Goal: Find specific page/section: Find specific page/section

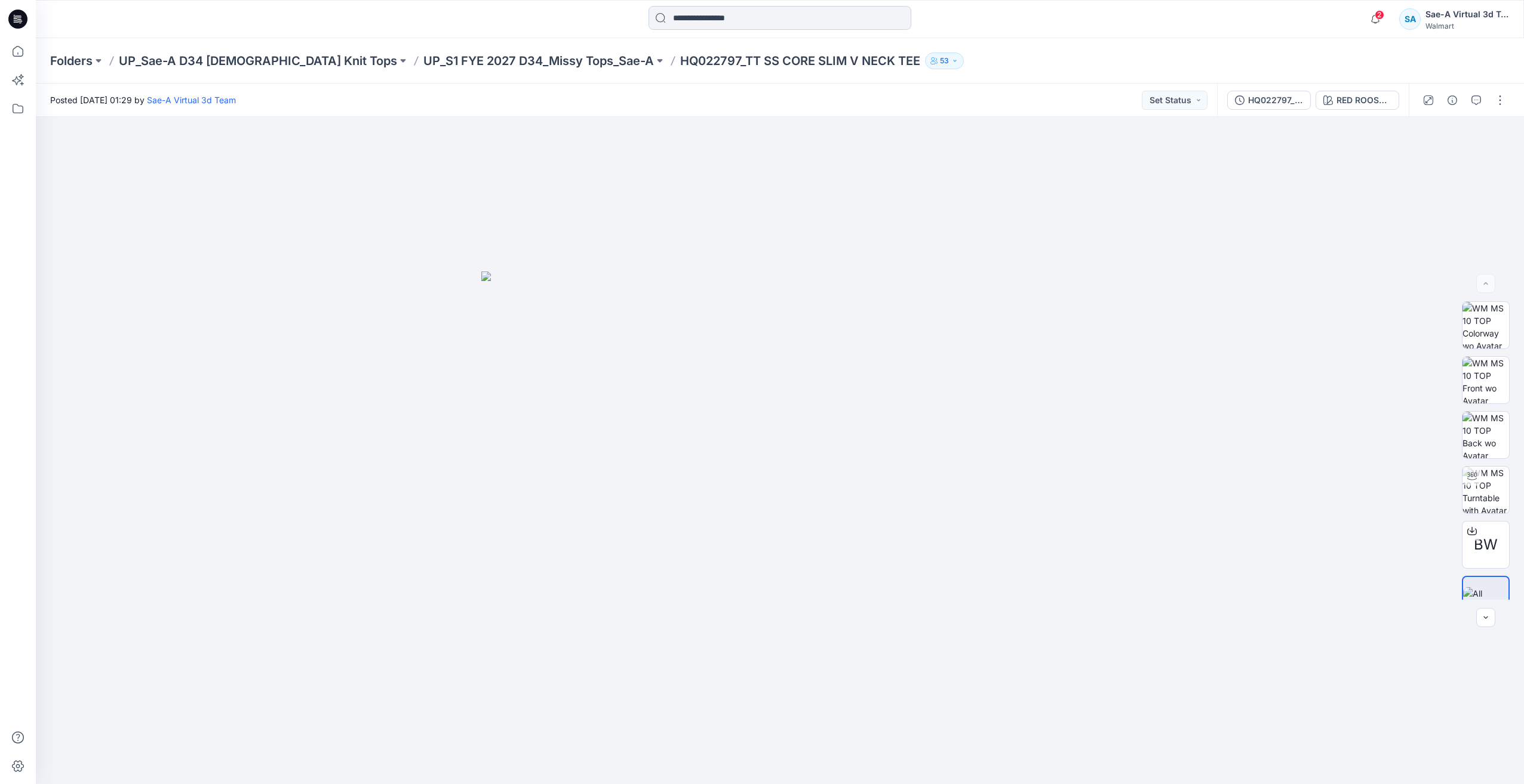
click at [701, 20] on input at bounding box center [780, 18] width 263 height 24
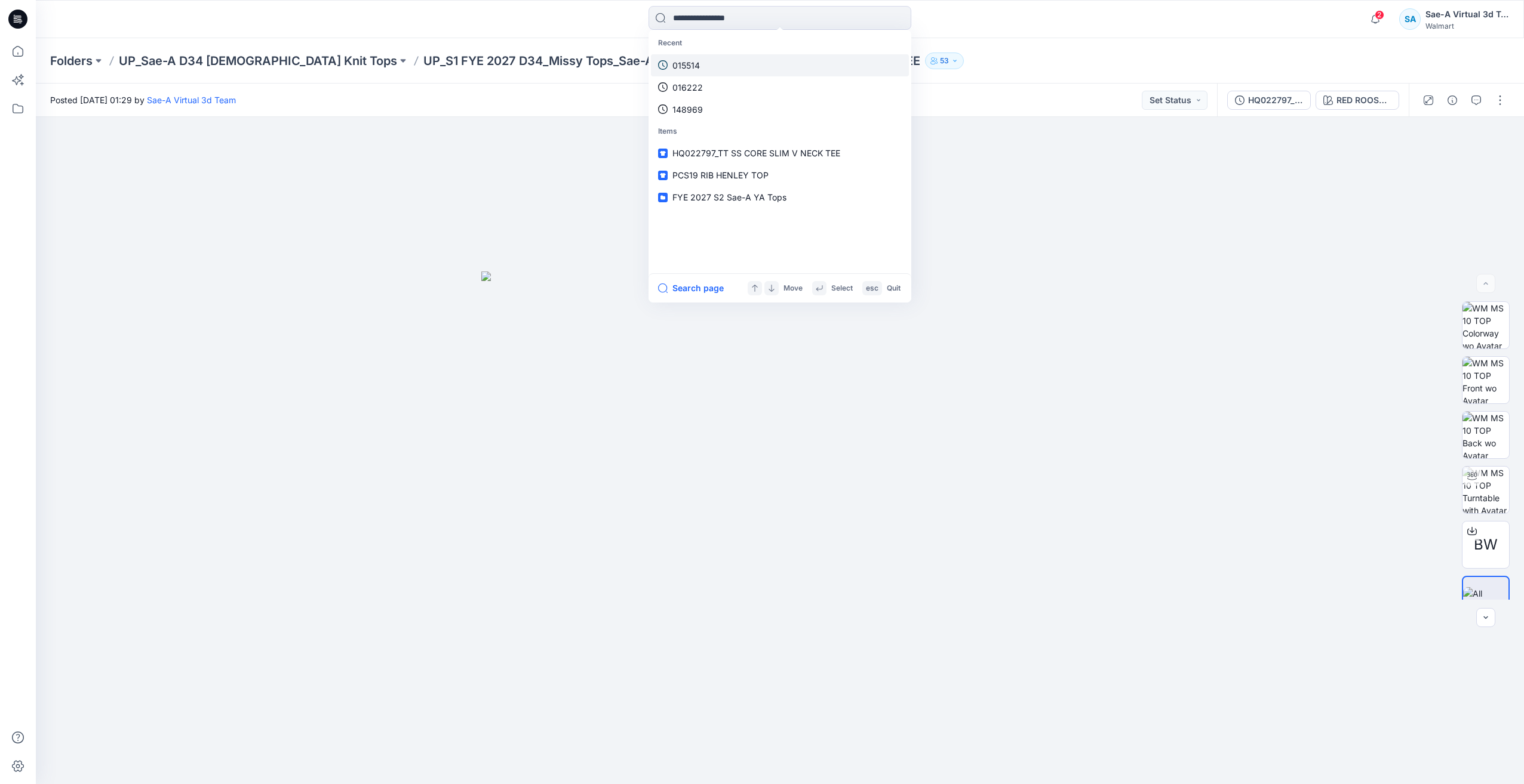
click at [720, 68] on link "015514" at bounding box center [780, 65] width 258 height 22
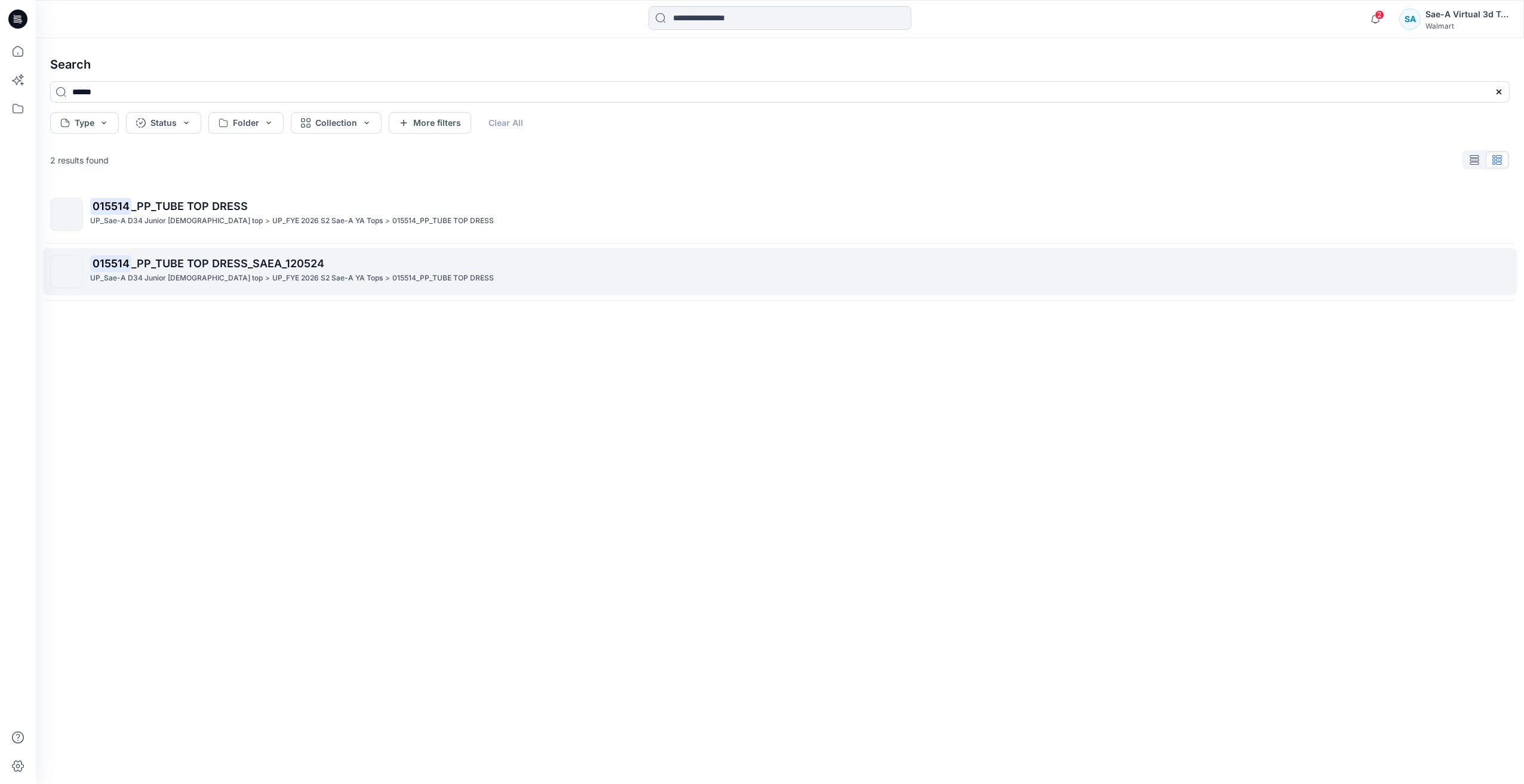
click at [244, 261] on span "_PP_TUBE TOP DRESS_SAEA_120524" at bounding box center [228, 264] width 193 height 13
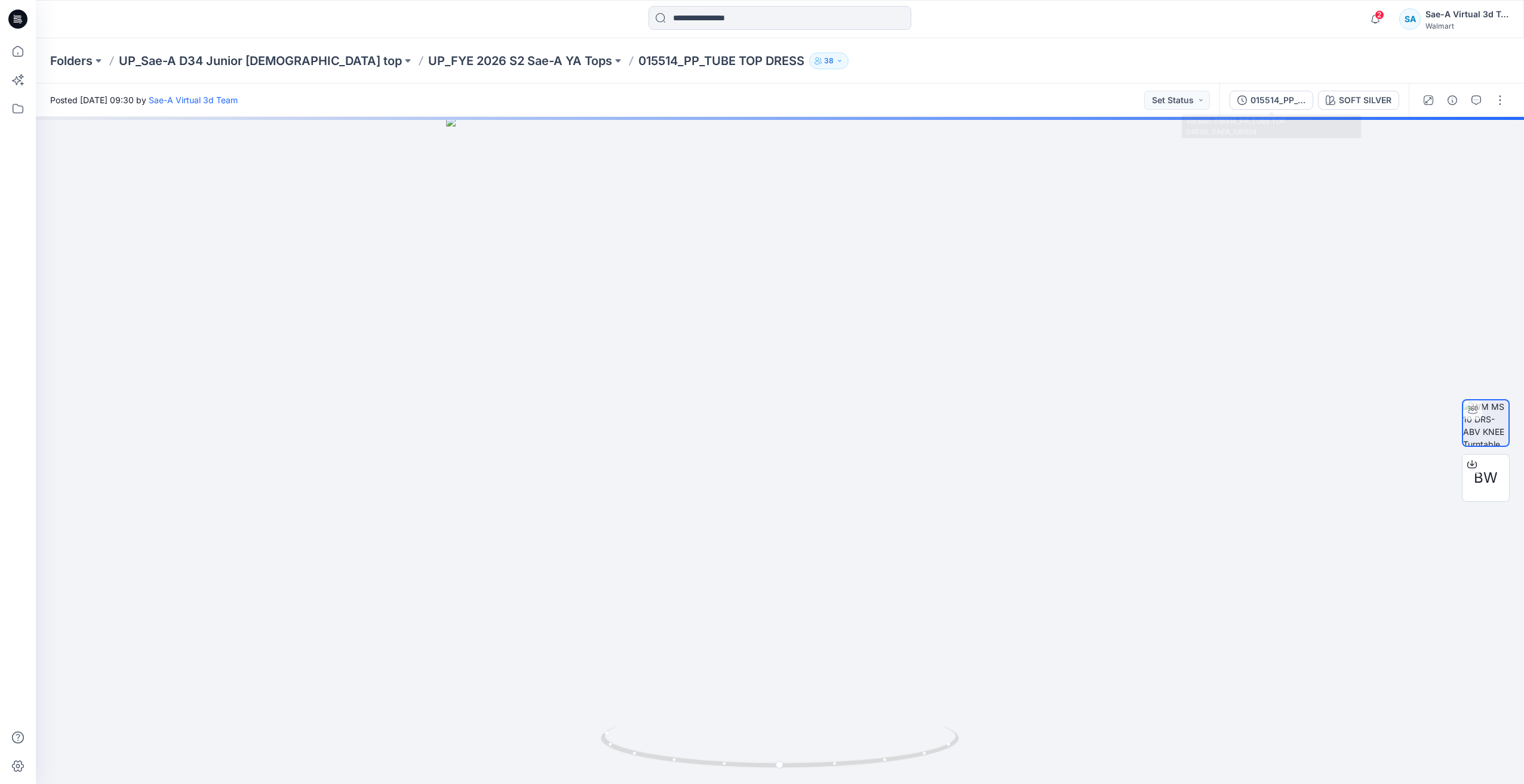
click at [1247, 96] on button "015514_PP_TUBE TOP DRESS_SAEA_120524" at bounding box center [1271, 100] width 84 height 19
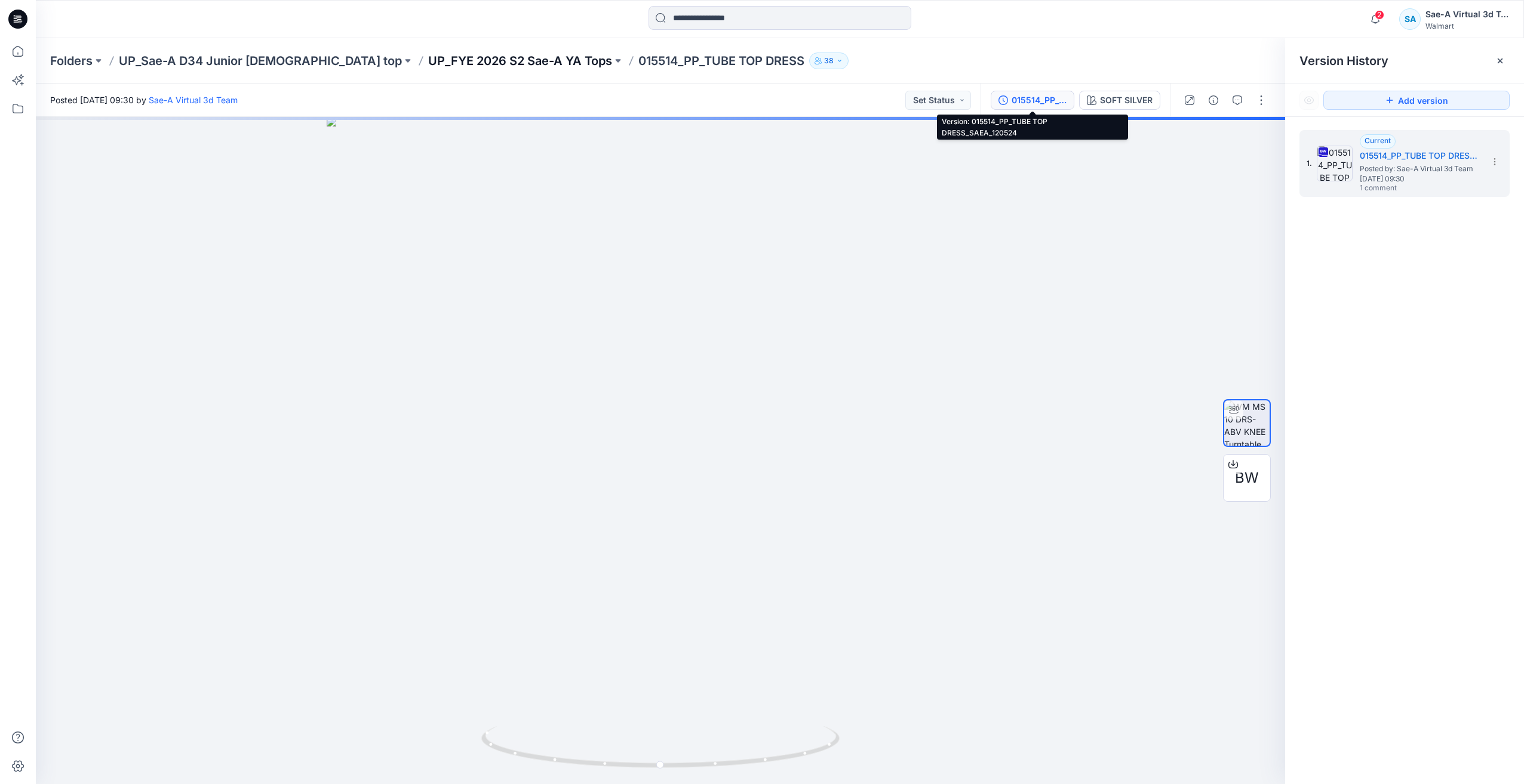
click at [466, 67] on p "UP_FYE 2026 S2 Sae-A YA Tops" at bounding box center [520, 60] width 184 height 16
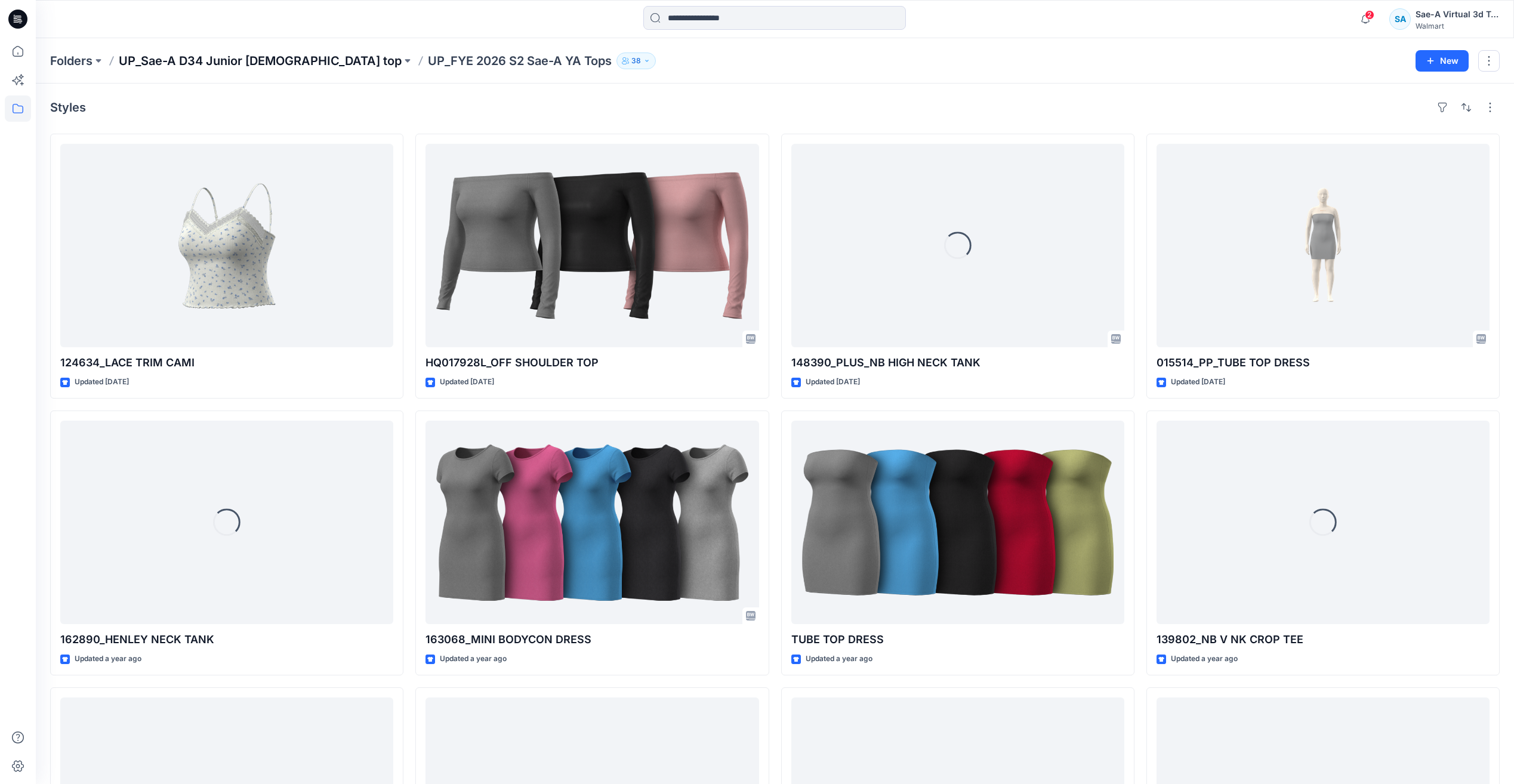
click at [275, 66] on p "UP_Sae-A D34 Junior [DEMOGRAPHIC_DATA] top" at bounding box center [261, 60] width 283 height 16
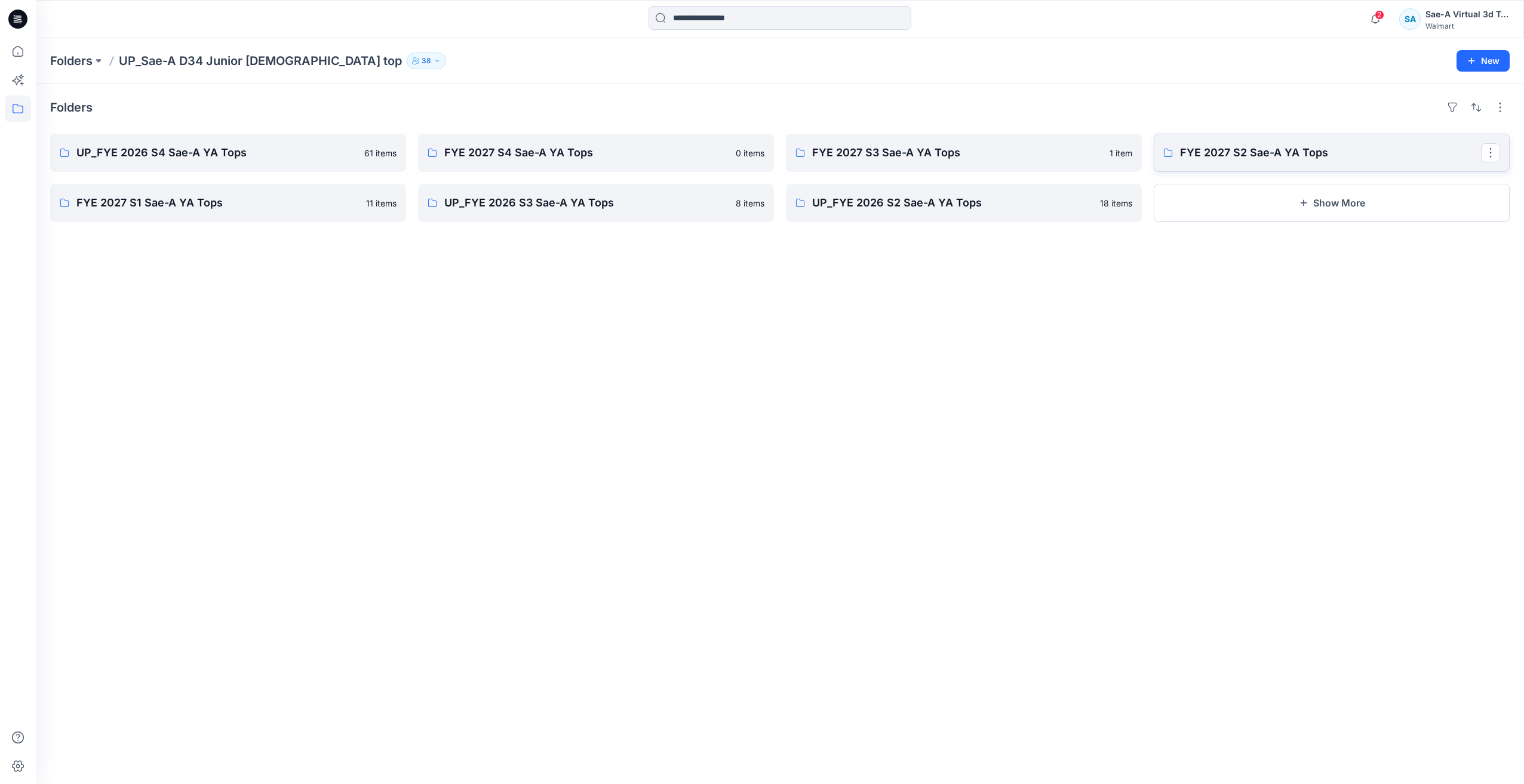
click at [1299, 156] on p "FYE 2027 S2 Sae-A YA Tops" at bounding box center [1330, 153] width 301 height 16
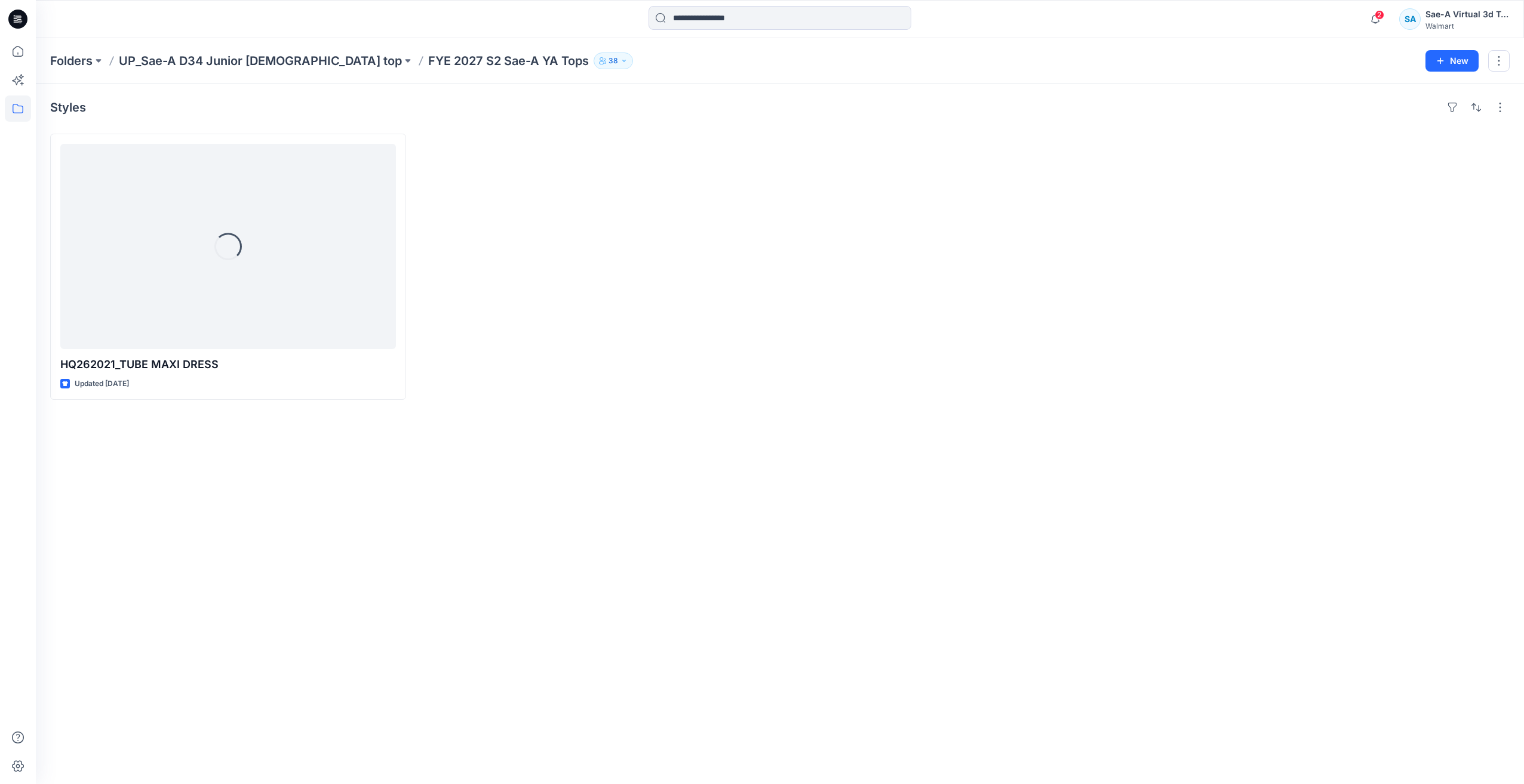
click at [553, 417] on div "Styles Loading... HQ262021_TUBE MAXI DRESS Updated [DATE]" at bounding box center [780, 434] width 1488 height 701
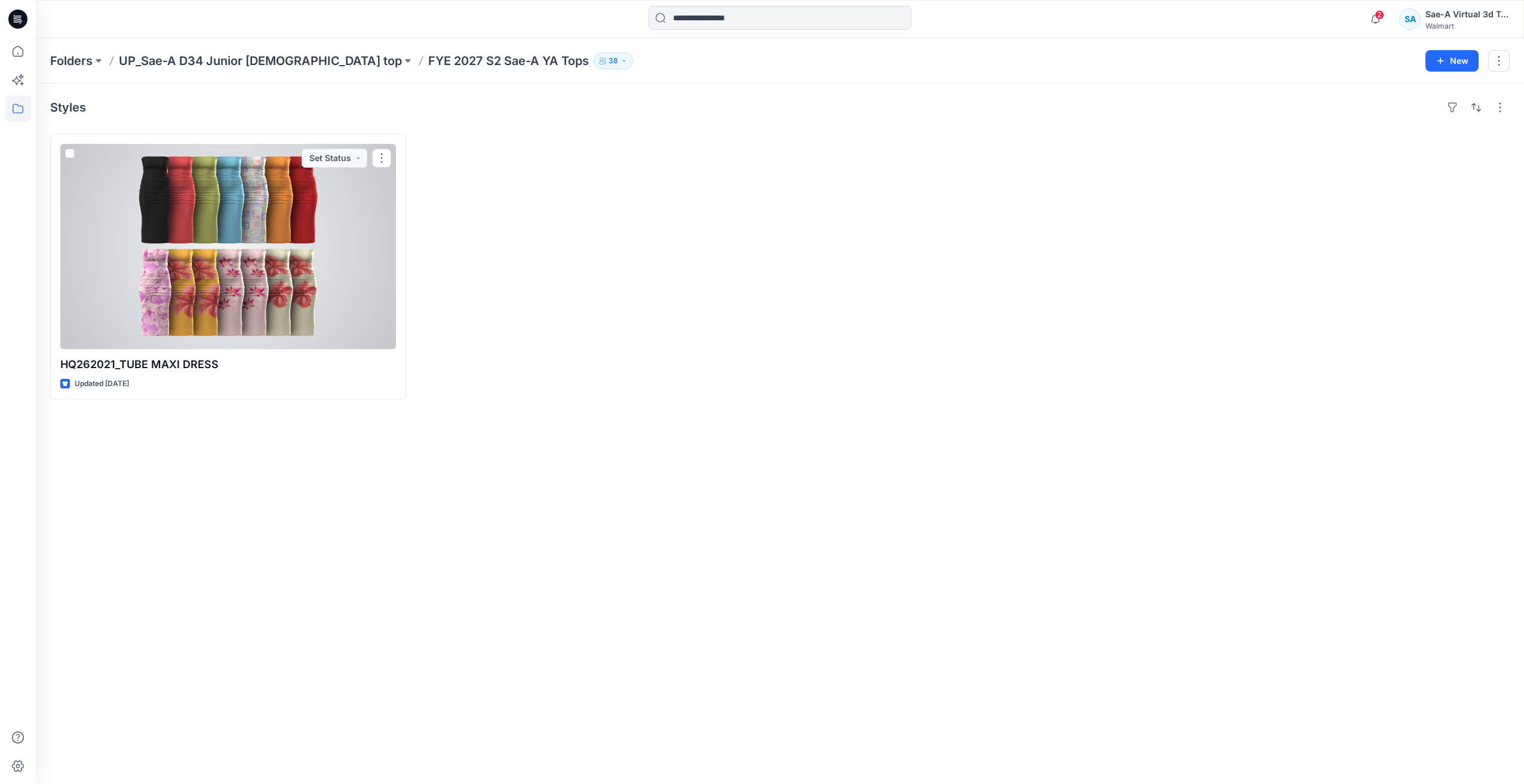
click at [261, 301] on div at bounding box center [228, 246] width 336 height 205
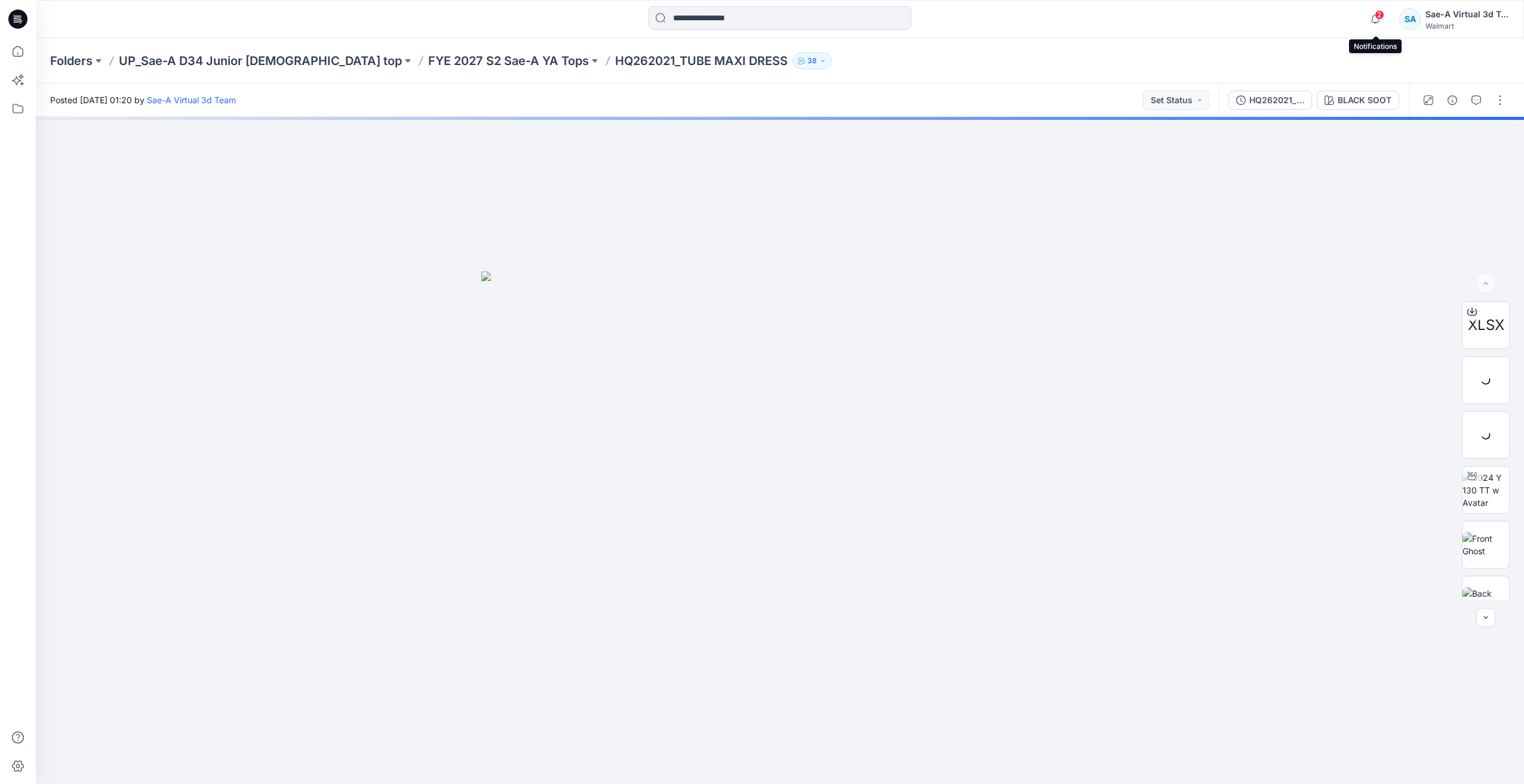
click at [1382, 14] on span "2" at bounding box center [1379, 15] width 9 height 9
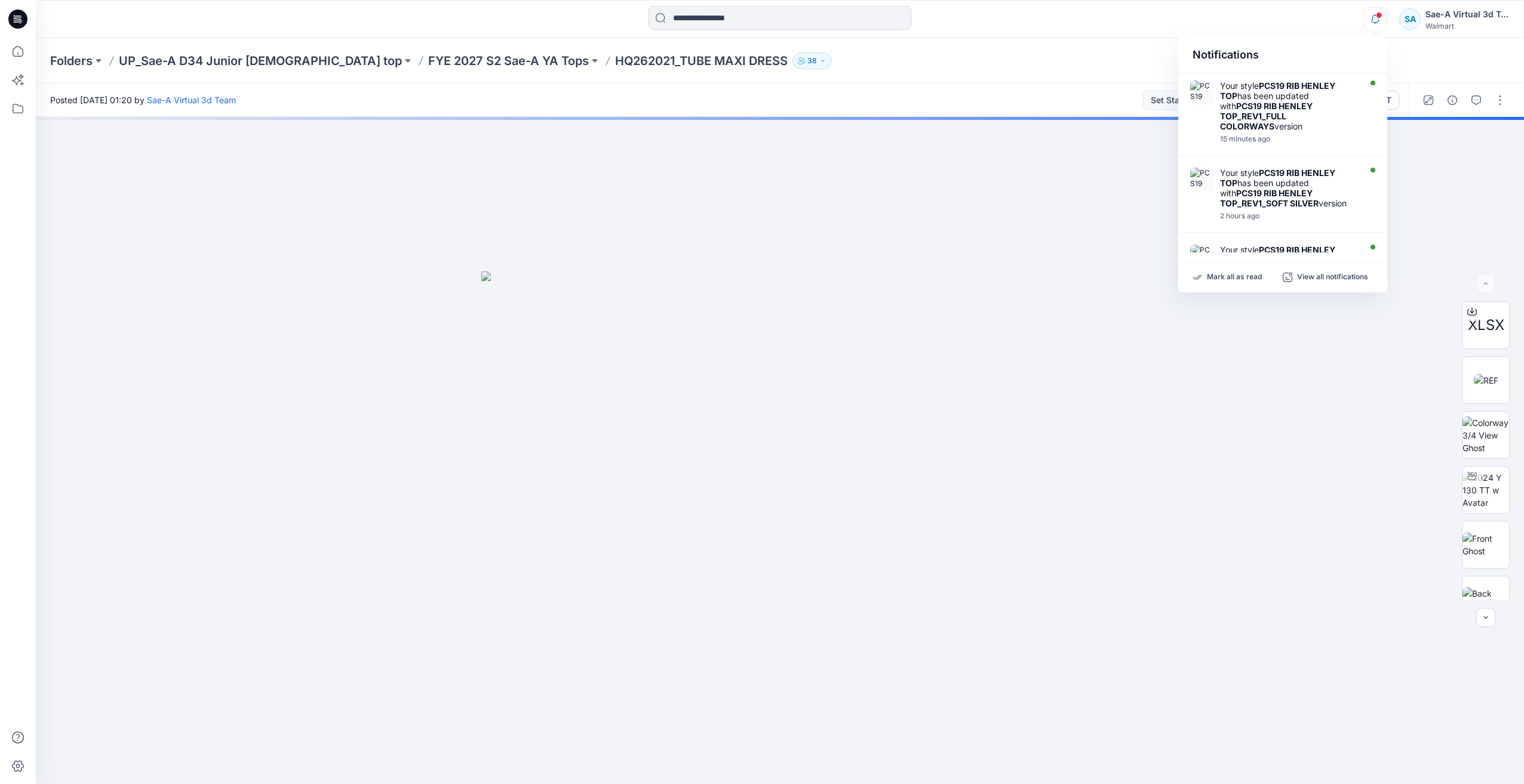
click at [1113, 45] on div "Folders UP_Sae-A D34 Junior [DEMOGRAPHIC_DATA] top FYE 2027 S2 Sae-A YA Tops HQ…" at bounding box center [780, 61] width 1488 height 45
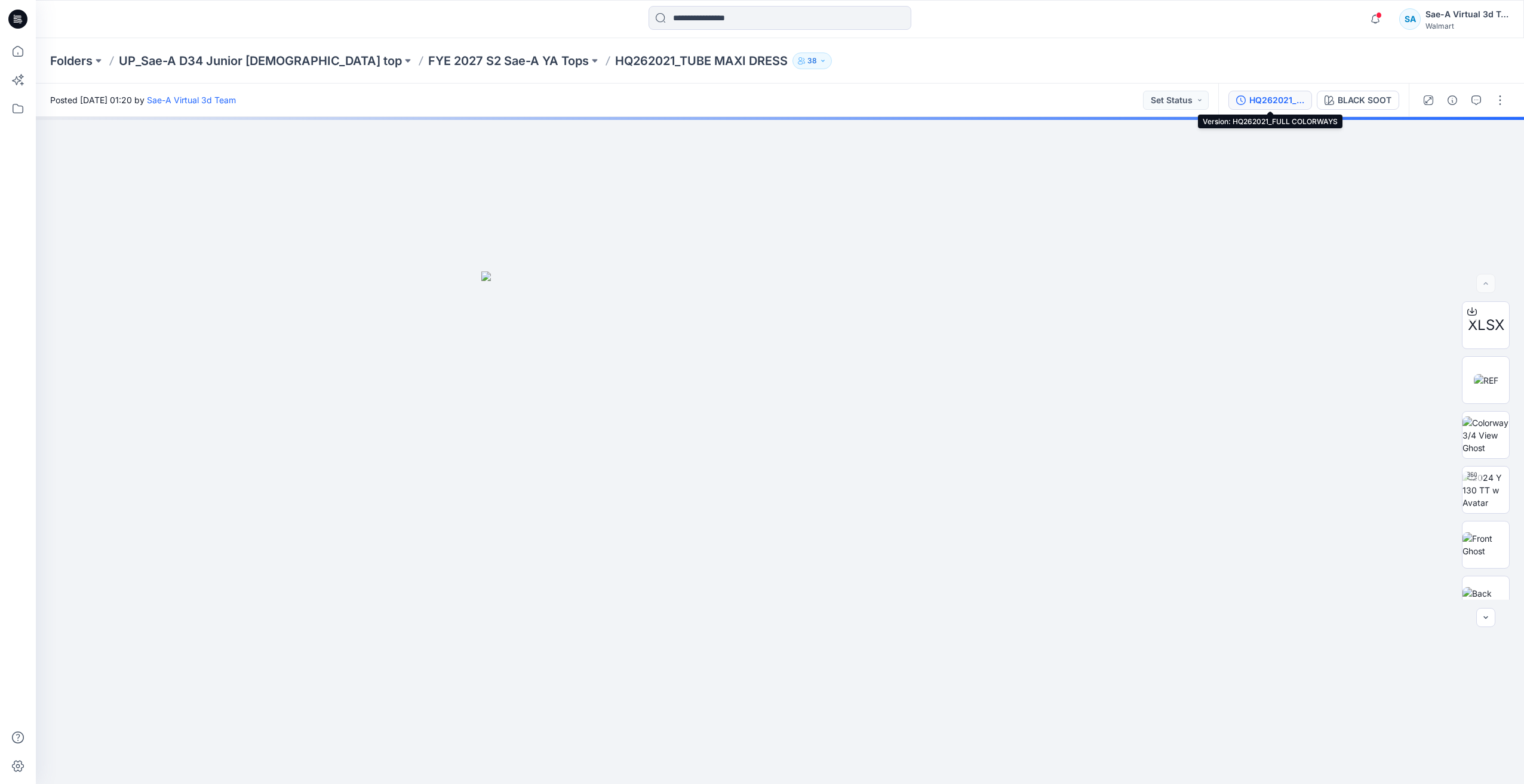
click at [1270, 92] on button "HQ262021_FULL COLORWAYS" at bounding box center [1270, 100] width 84 height 19
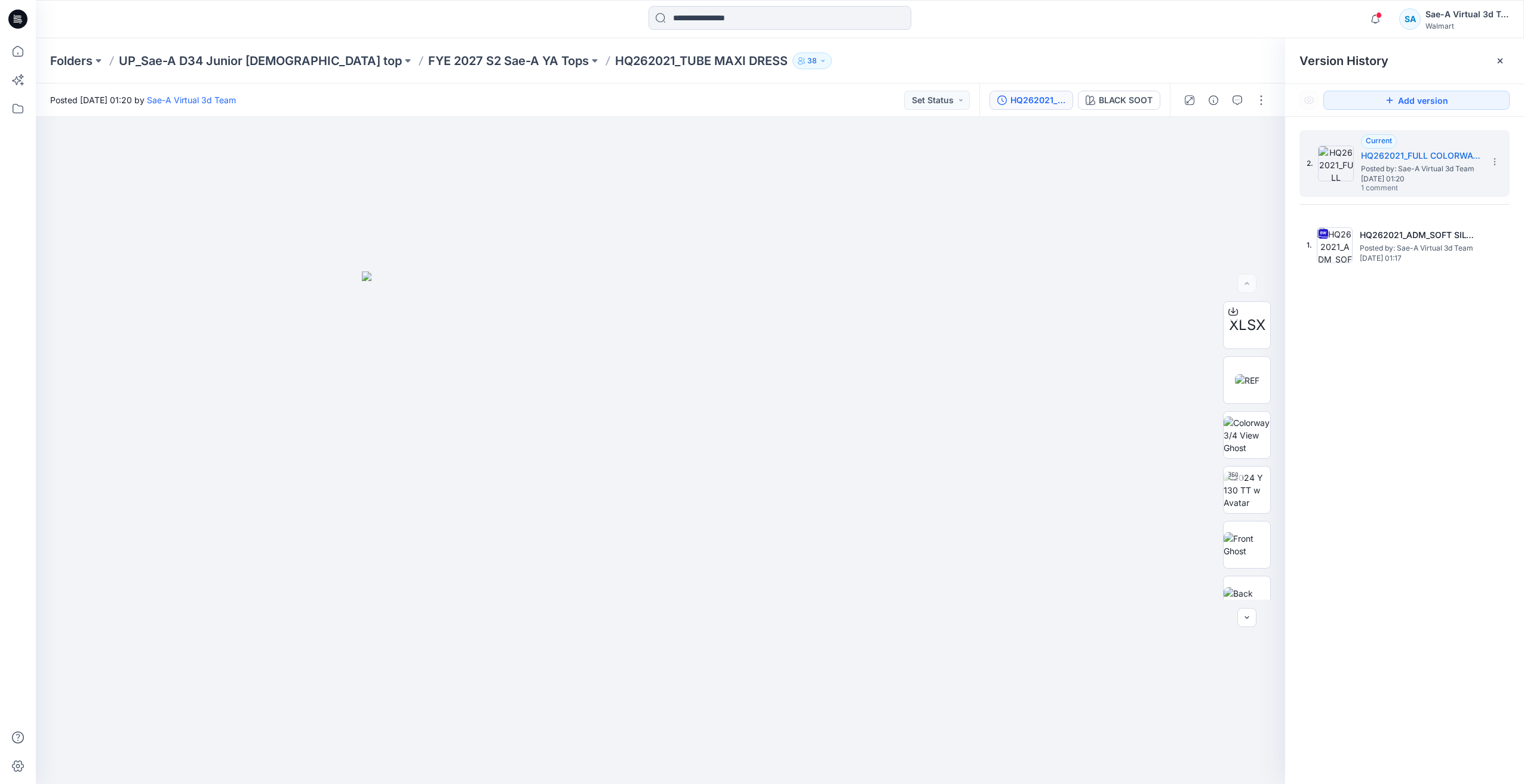
click at [1365, 347] on div "2. Current HQ262021_FULL COLORWAYS Posted by: Sae-A Virtual 3d Team [DATE] 01:2…" at bounding box center [1404, 459] width 239 height 685
click at [480, 59] on p "FYE 2027 S2 Sae-A YA Tops" at bounding box center [508, 60] width 160 height 16
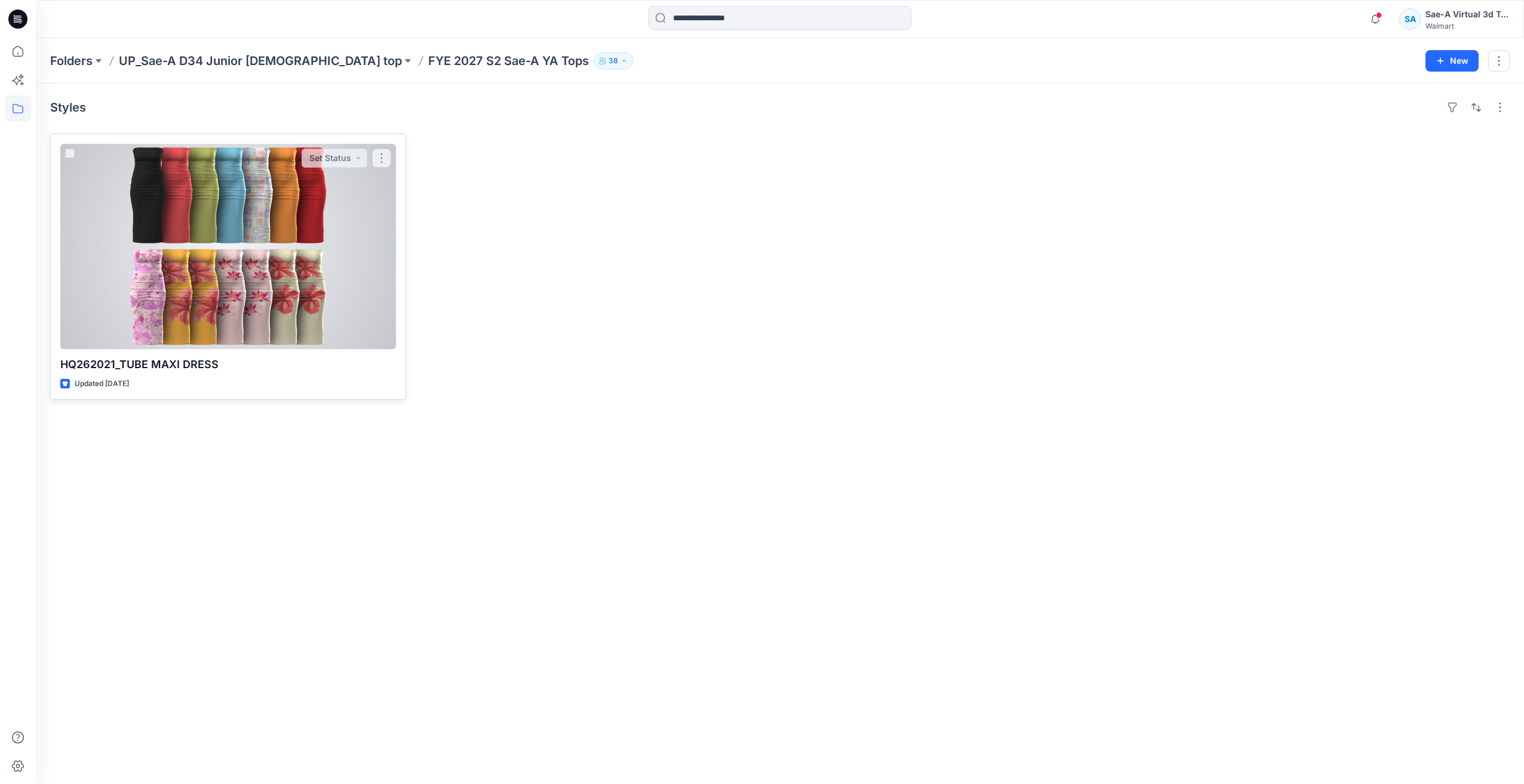
click at [324, 243] on div at bounding box center [228, 246] width 336 height 205
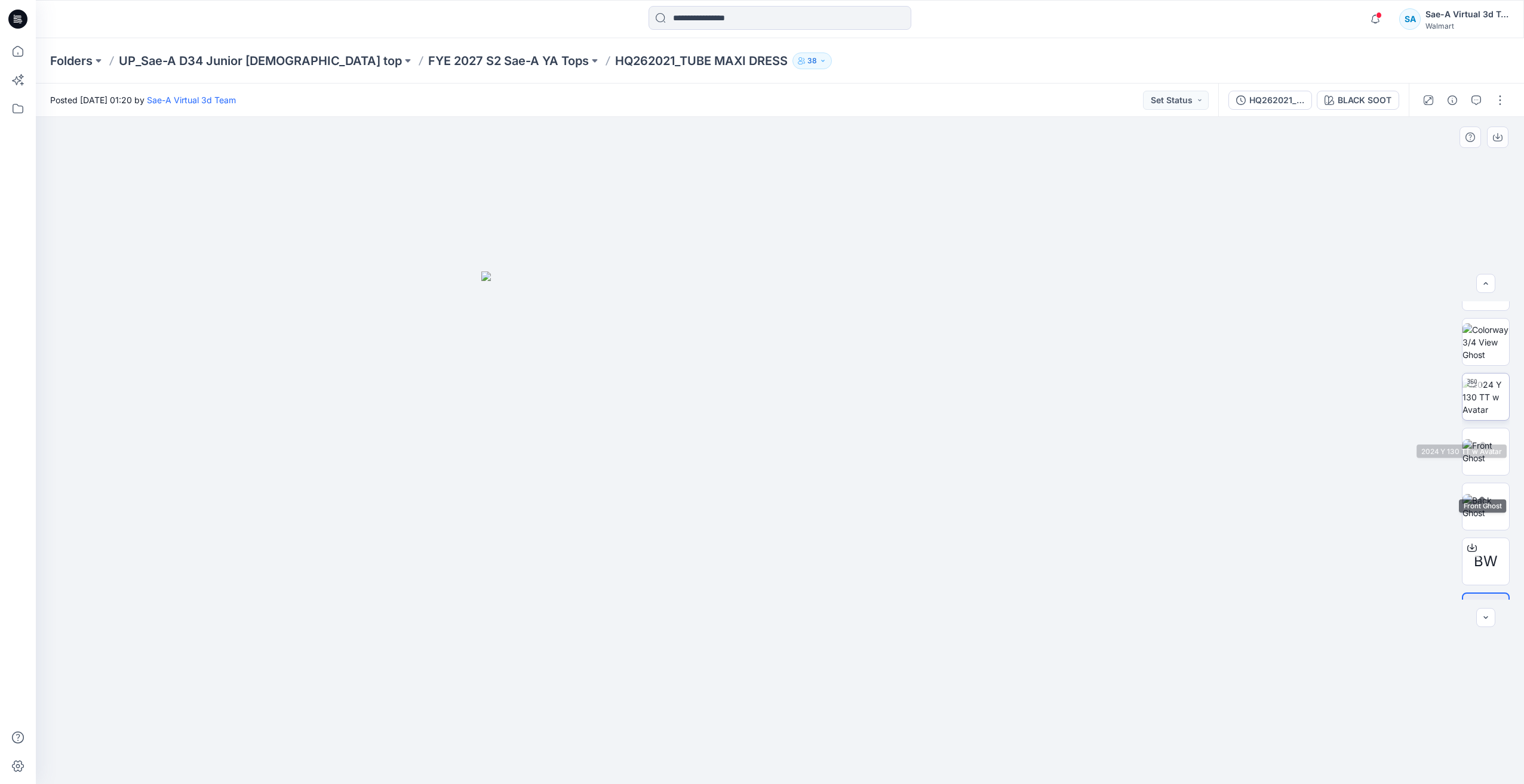
scroll to position [74, 0]
click at [1489, 361] on img at bounding box center [1486, 361] width 47 height 38
